Goal: Navigation & Orientation: Find specific page/section

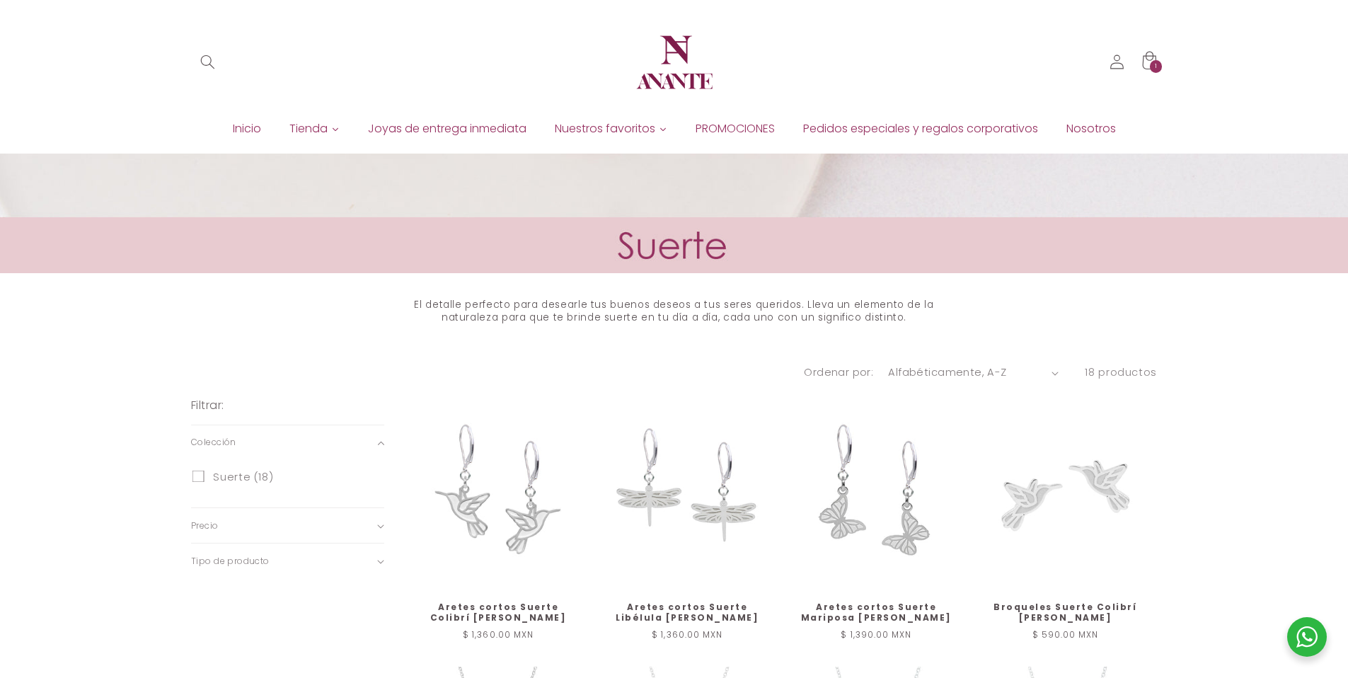
scroll to position [382, 0]
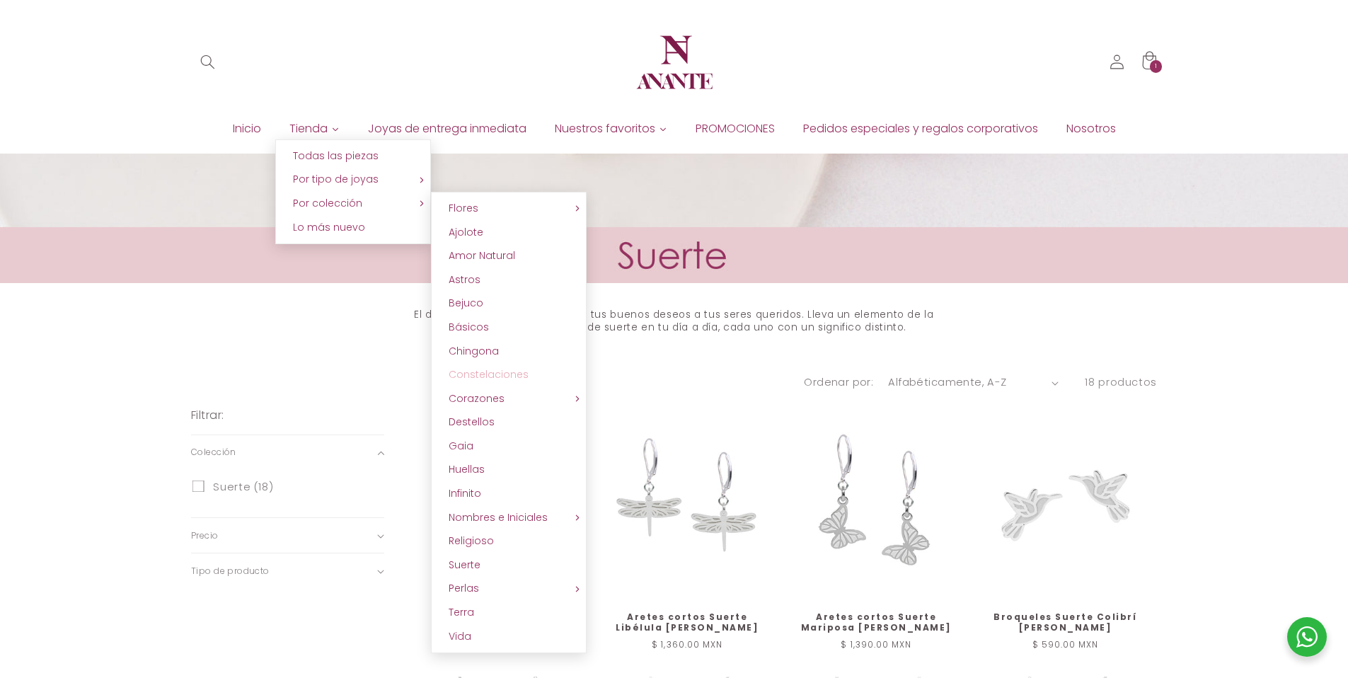
click at [486, 368] on span "Constelaciones" at bounding box center [489, 374] width 80 height 14
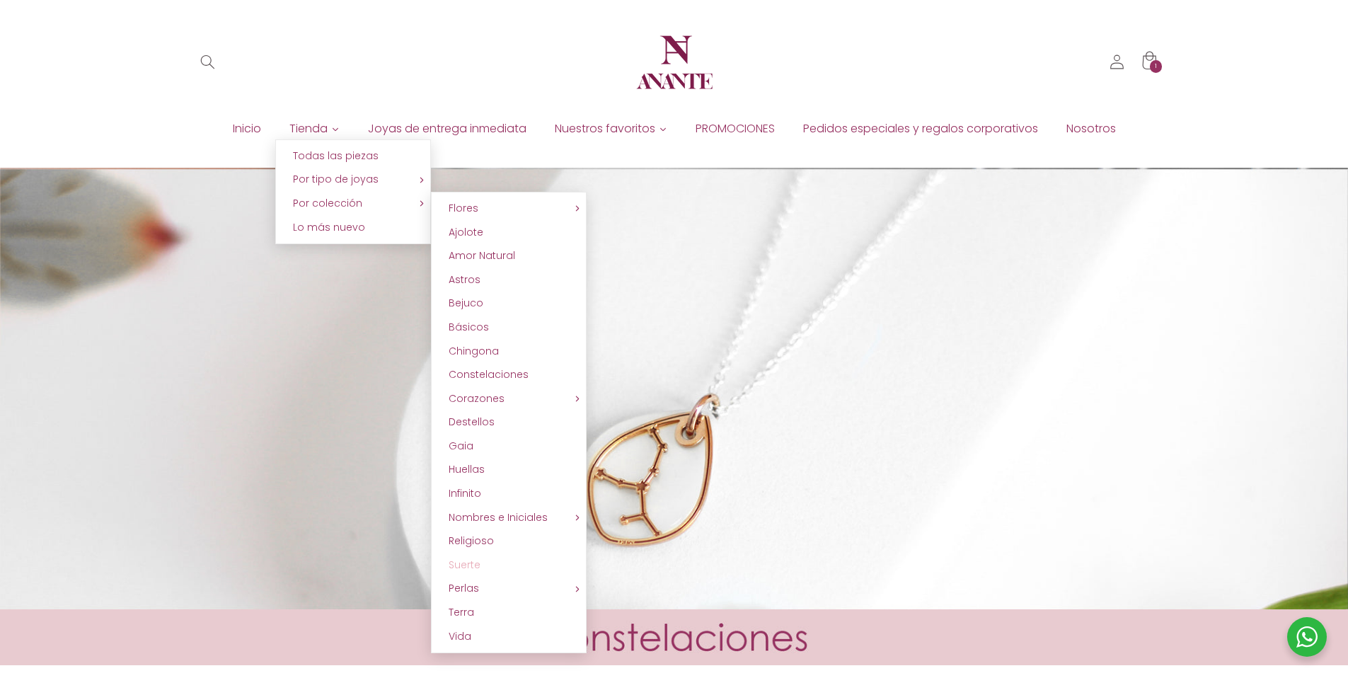
click at [487, 557] on link "Suerte" at bounding box center [509, 565] width 156 height 24
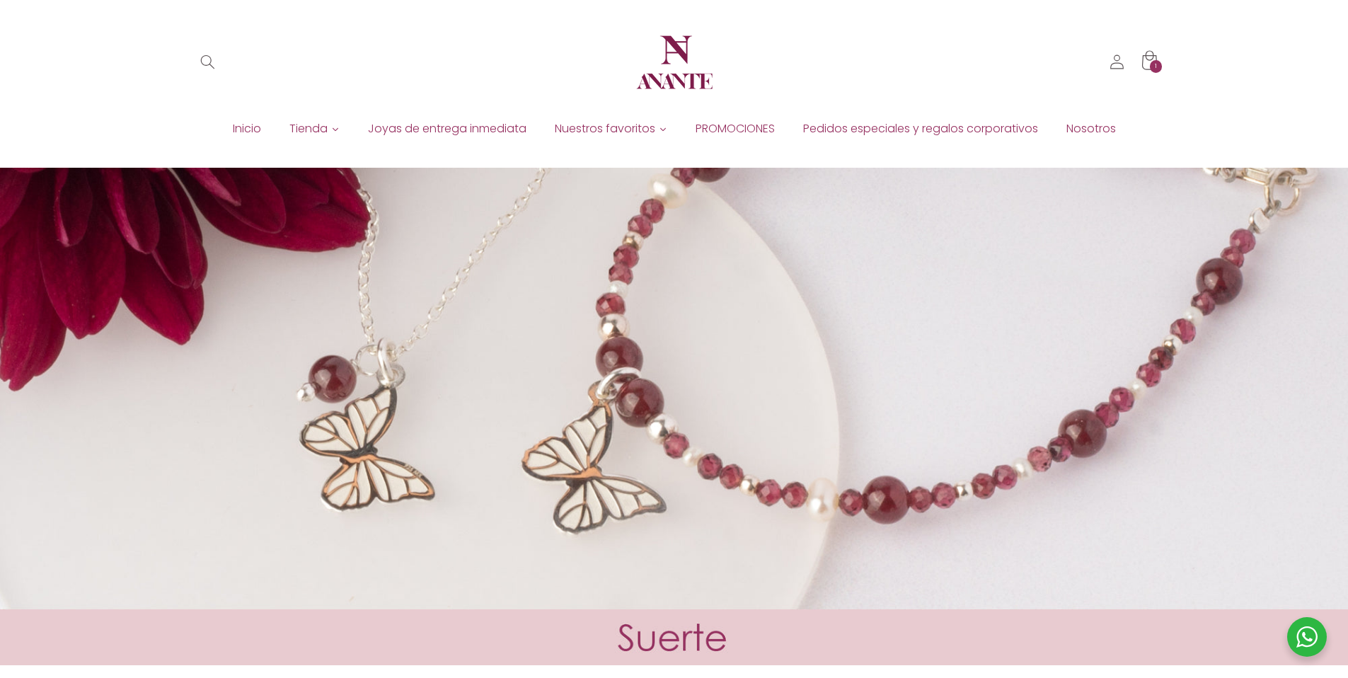
click at [1158, 62] on div "1 1 artículo" at bounding box center [1156, 66] width 13 height 13
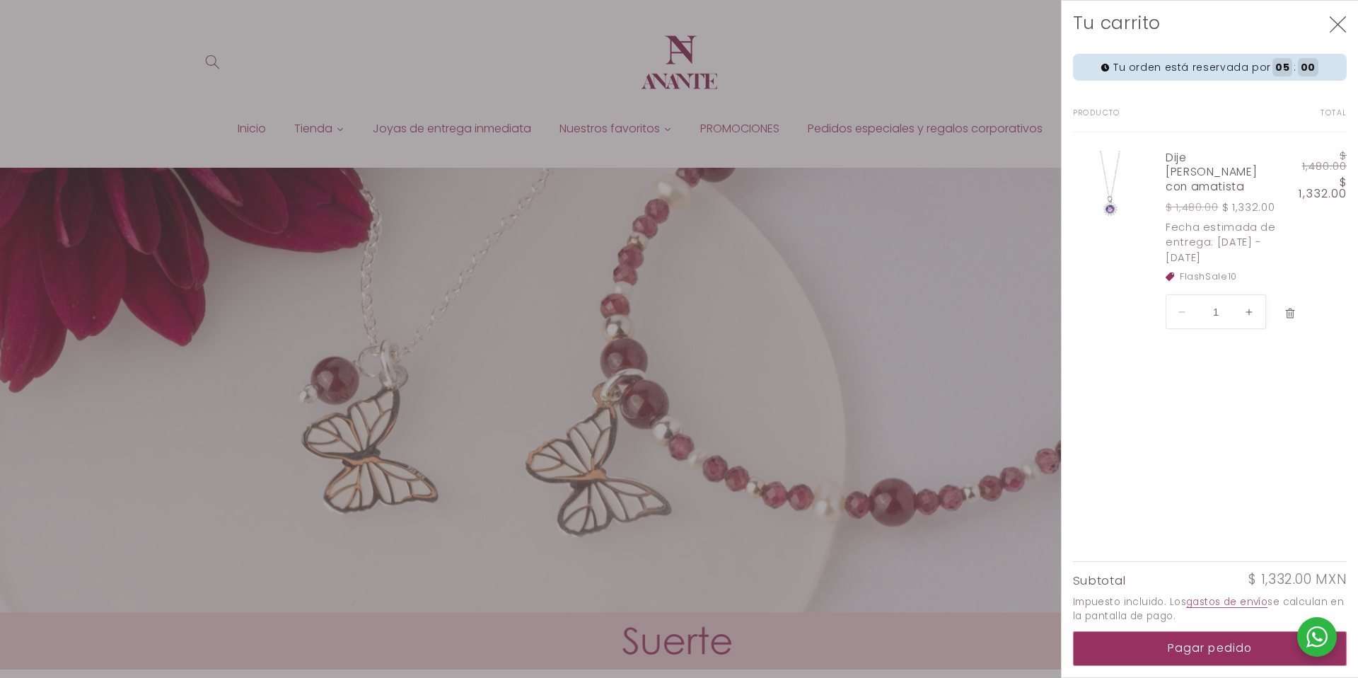
click at [1283, 308] on button "Eliminar Dije Jazmín de plata con amatista" at bounding box center [1291, 313] width 26 height 30
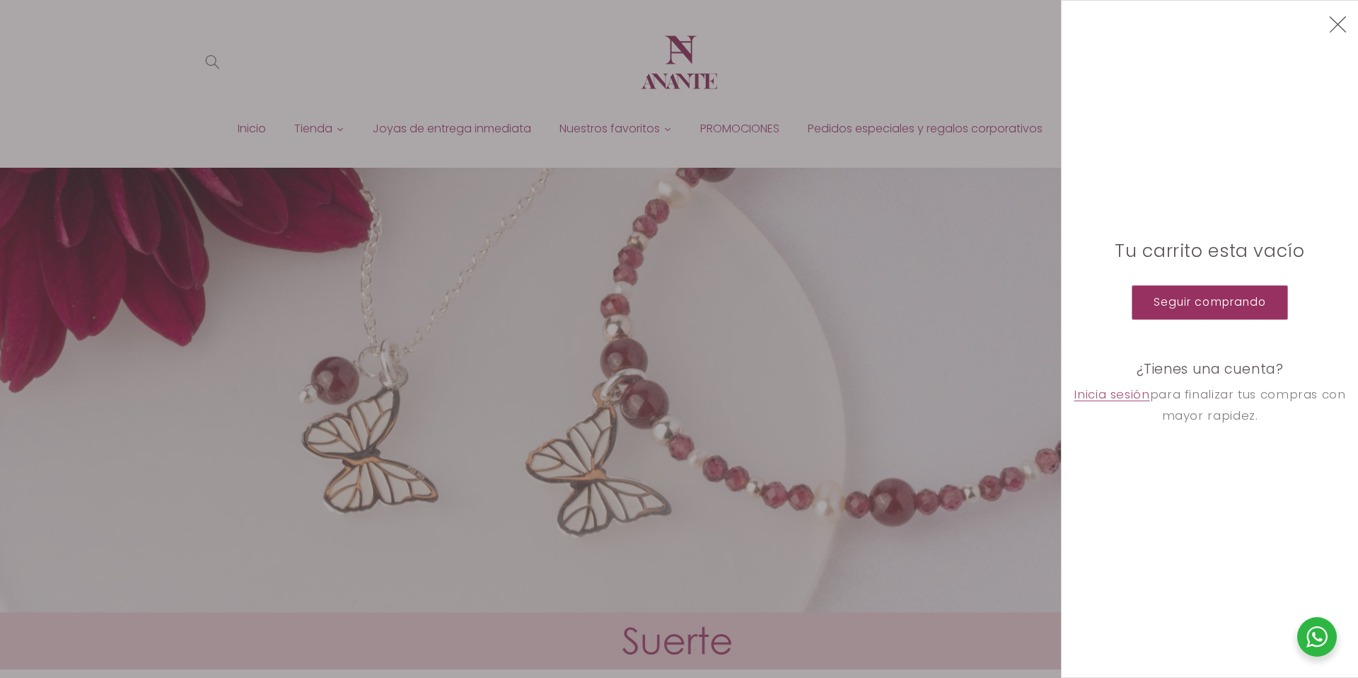
click at [1332, 33] on icon "Cerrar" at bounding box center [1338, 25] width 18 height 18
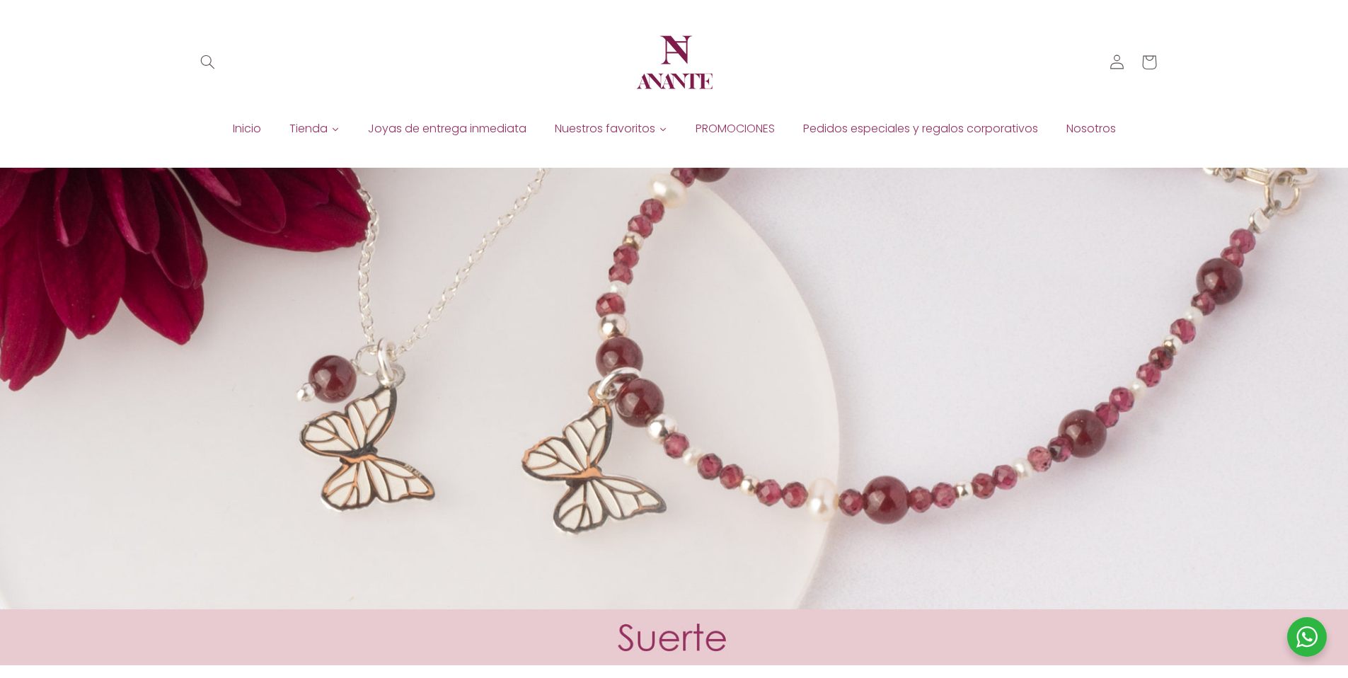
click at [698, 93] on img at bounding box center [674, 62] width 85 height 85
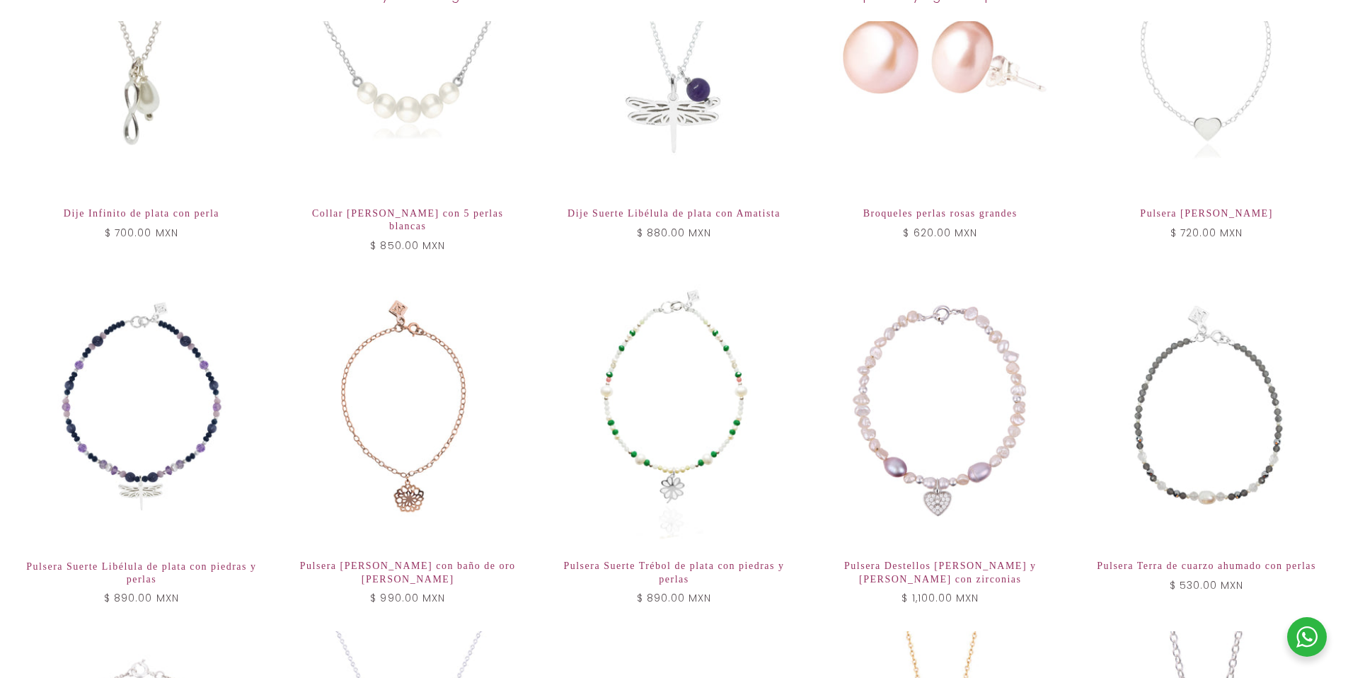
scroll to position [1608, 0]
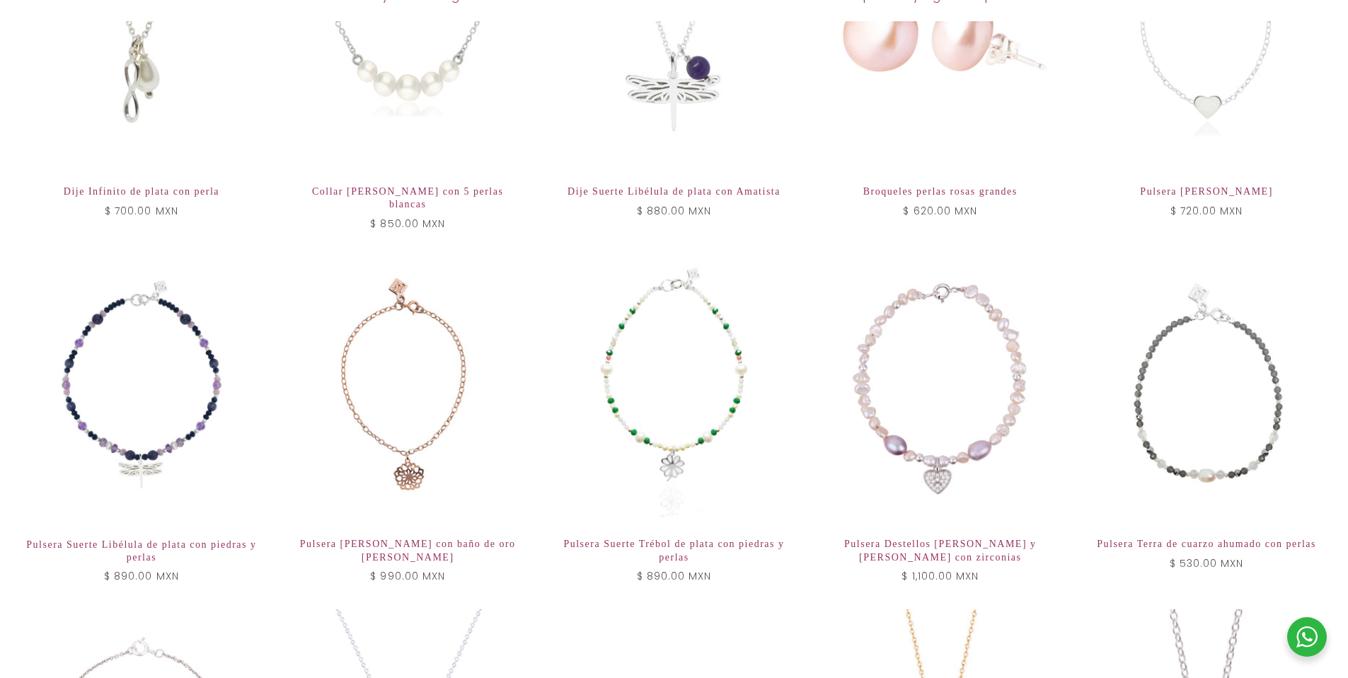
click at [1297, 628] on div at bounding box center [1307, 637] width 40 height 40
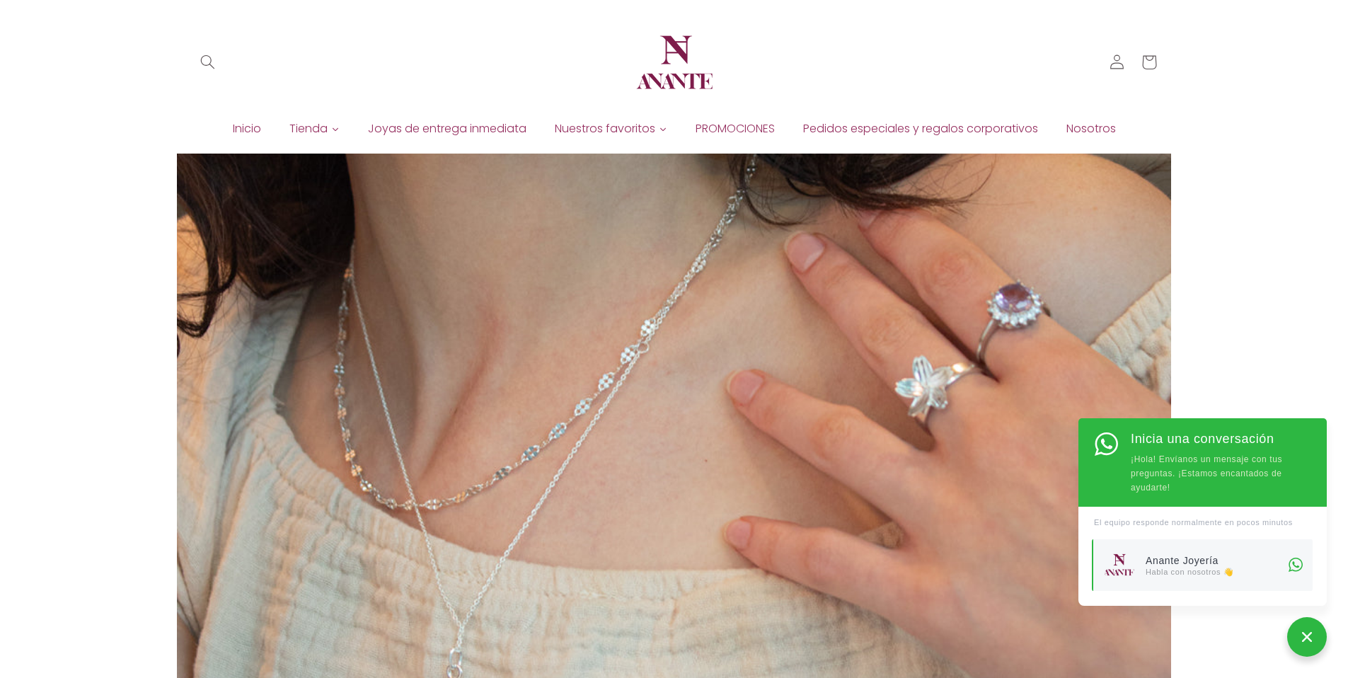
scroll to position [19, 0]
